Goal: Transaction & Acquisition: Book appointment/travel/reservation

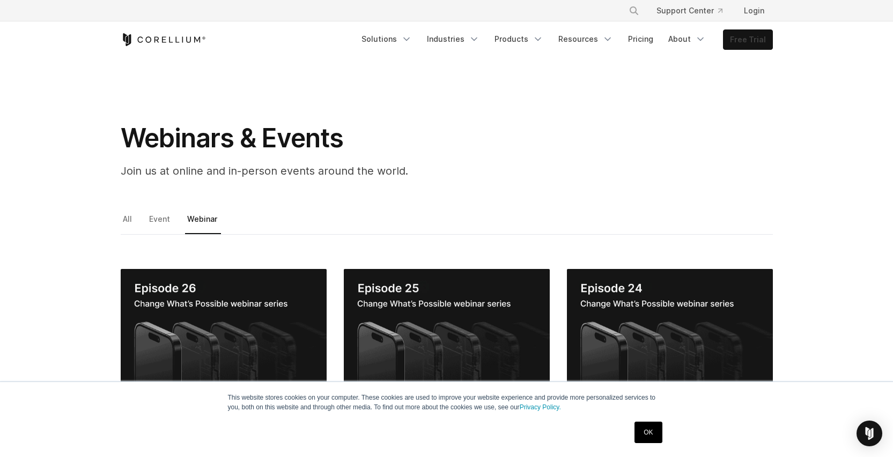
click at [756, 36] on link "Free Trial" at bounding box center [747, 39] width 49 height 19
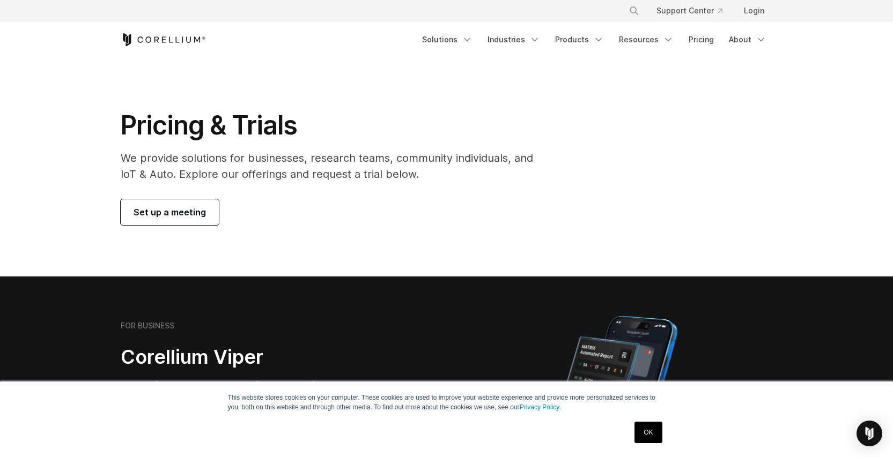
click at [170, 202] on link "Set up a meeting" at bounding box center [170, 212] width 98 height 26
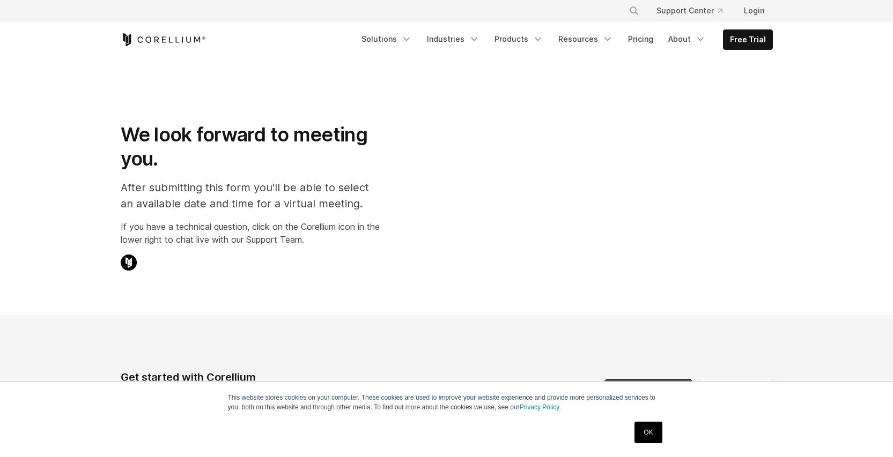
select select "**"
